Goal: Task Accomplishment & Management: Use online tool/utility

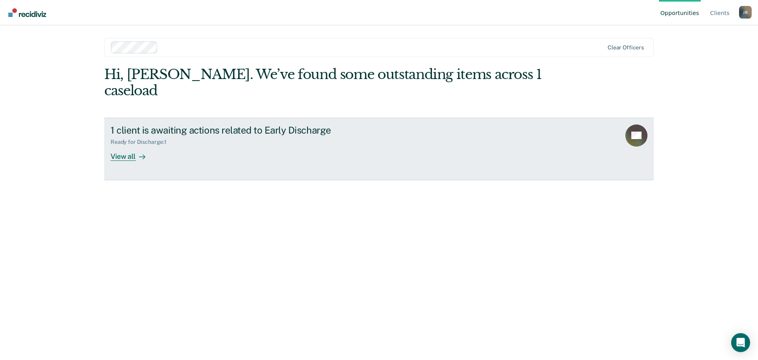
click at [124, 145] on div "View all" at bounding box center [133, 152] width 44 height 15
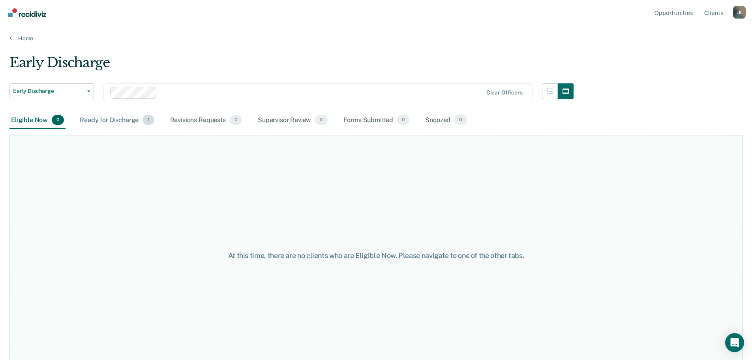
click at [116, 119] on div "Ready for Discharge 1" at bounding box center [116, 120] width 77 height 17
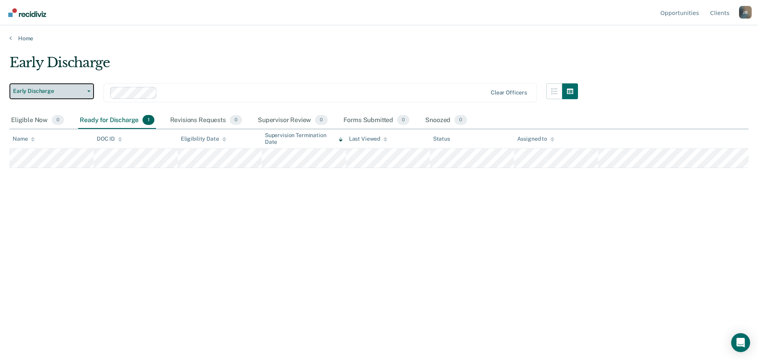
click at [89, 89] on button "Early Discharge" at bounding box center [51, 91] width 84 height 16
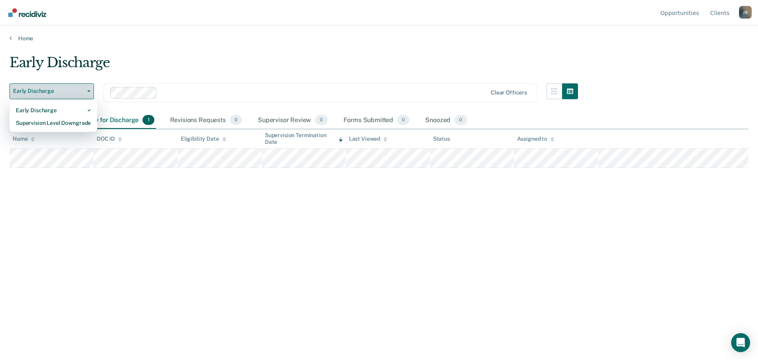
click at [89, 89] on button "Early Discharge" at bounding box center [51, 91] width 84 height 16
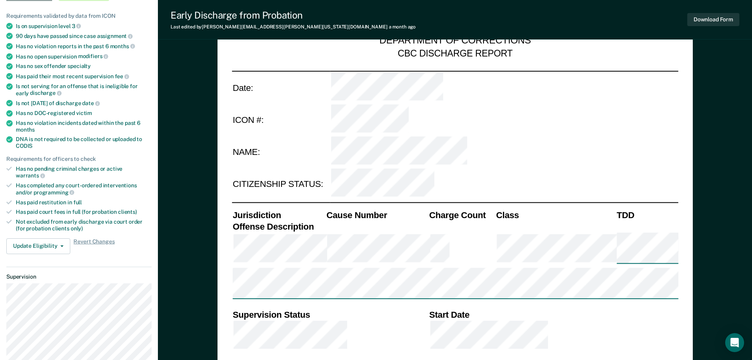
scroll to position [158, 0]
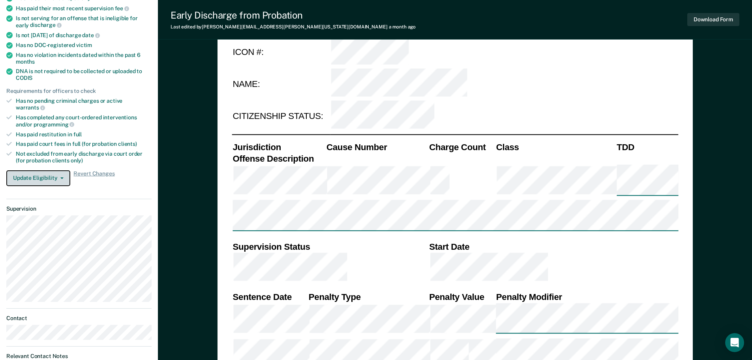
click at [62, 172] on button "Update Eligibility" at bounding box center [38, 178] width 64 height 16
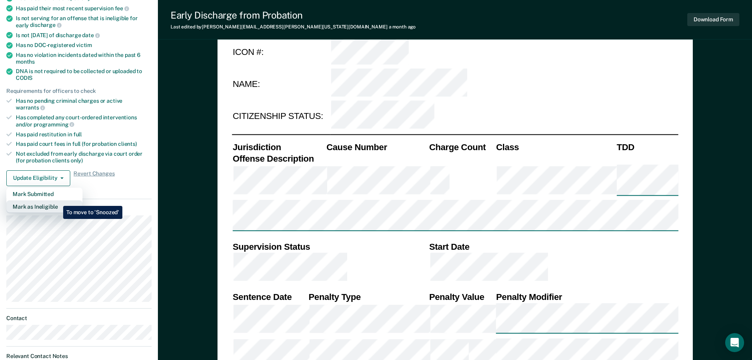
click at [57, 200] on button "Mark as Ineligible" at bounding box center [44, 206] width 76 height 13
type textarea "x"
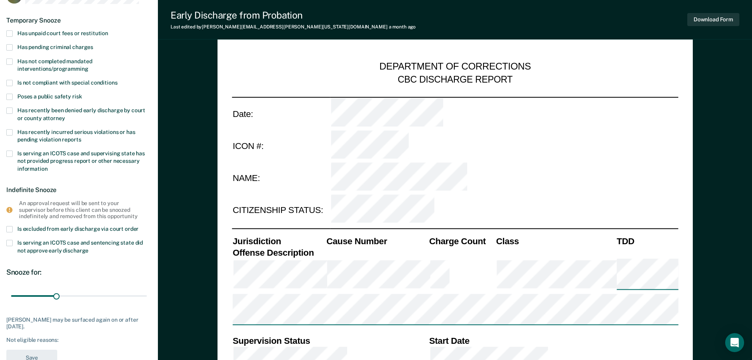
scroll to position [39, 0]
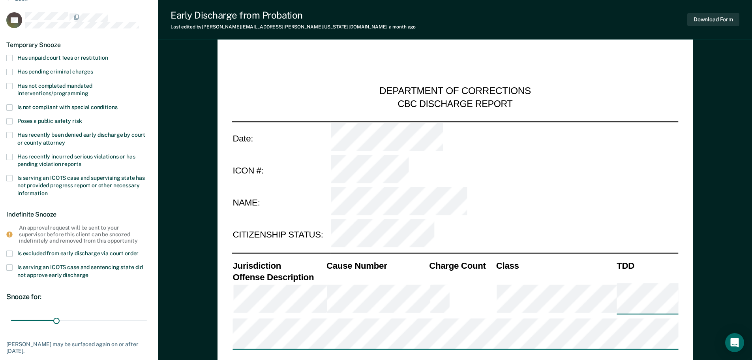
click at [8, 133] on span at bounding box center [9, 135] width 6 height 6
click at [65, 140] on input "Has recently been denied early discharge by court or county attorney" at bounding box center [65, 140] width 0 height 0
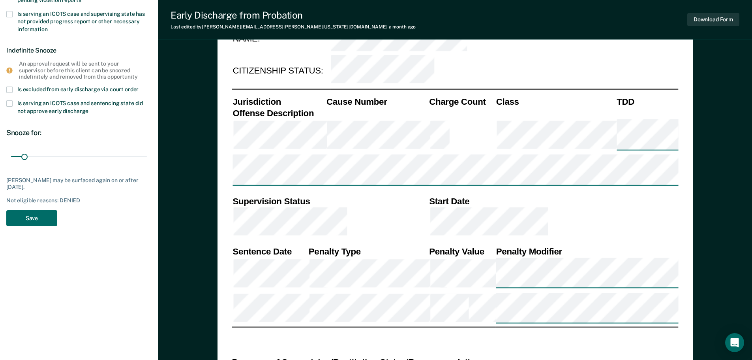
scroll to position [197, 0]
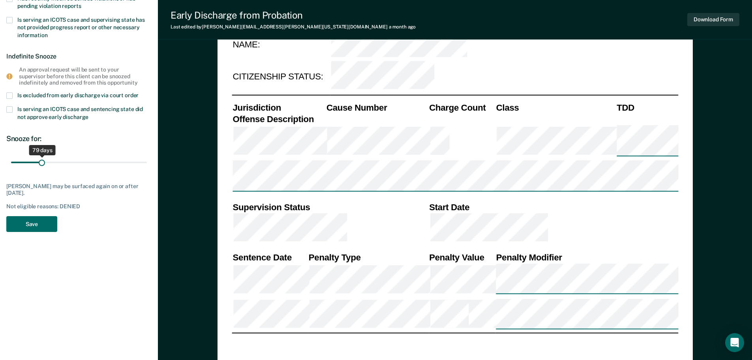
drag, startPoint x: 25, startPoint y: 161, endPoint x: 42, endPoint y: 165, distance: 17.3
click at [42, 165] on input "range" at bounding box center [79, 162] width 136 height 14
type input "75"
click at [41, 163] on input "range" at bounding box center [79, 162] width 136 height 14
click at [37, 226] on button "Save" at bounding box center [31, 224] width 51 height 16
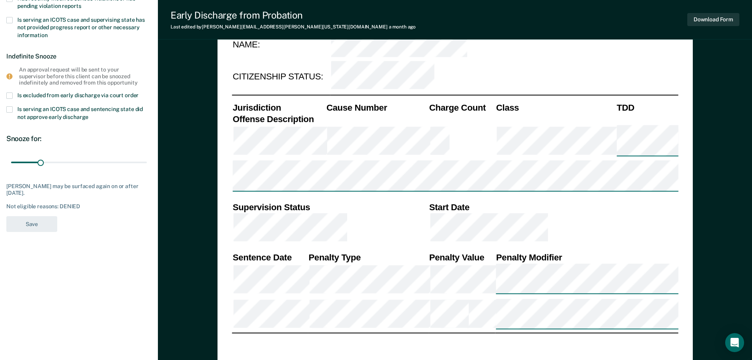
type textarea "x"
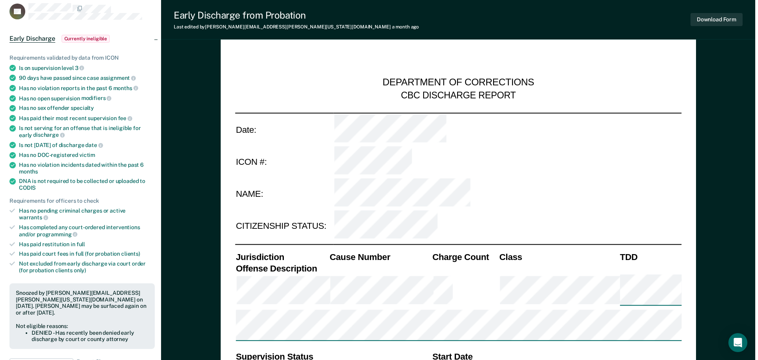
scroll to position [0, 0]
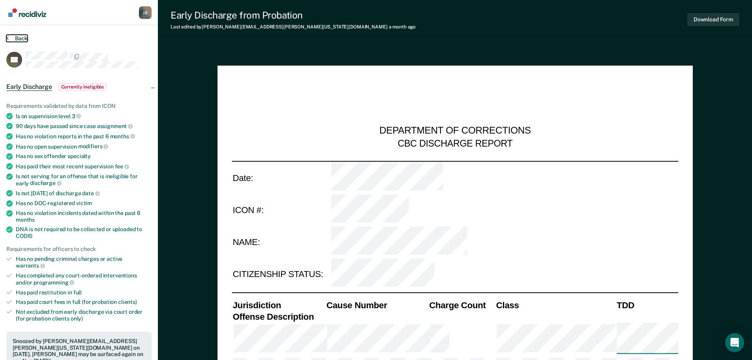
click at [19, 37] on button "Back" at bounding box center [16, 38] width 21 height 7
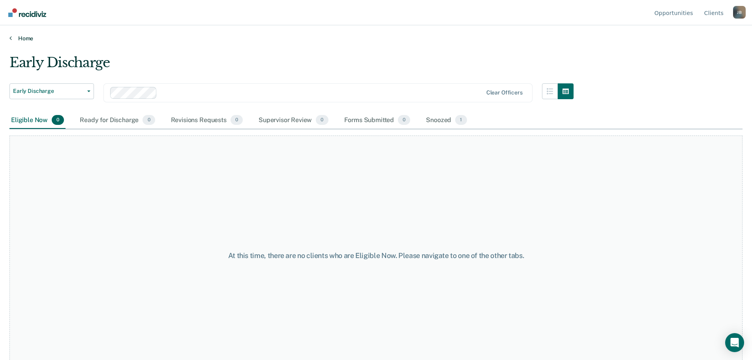
click at [25, 37] on link "Home" at bounding box center [375, 38] width 733 height 7
